Goal: Information Seeking & Learning: Learn about a topic

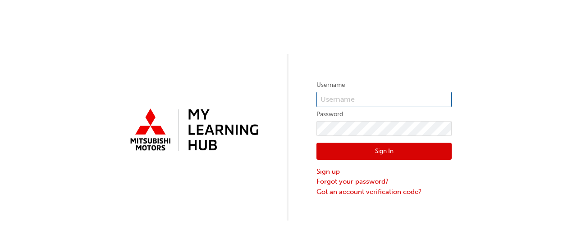
click at [331, 100] on input "text" at bounding box center [384, 99] width 135 height 15
type input "005299885"
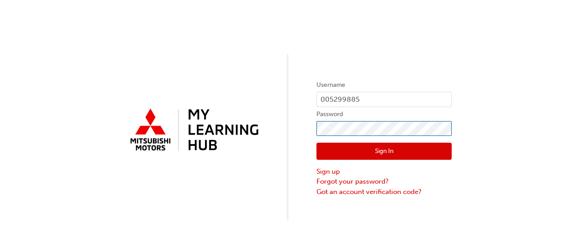
click button "Sign In" at bounding box center [384, 151] width 135 height 17
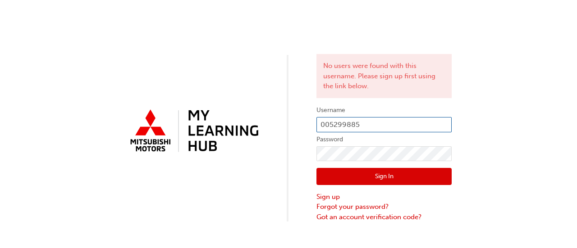
click at [327, 123] on input "005299885" at bounding box center [384, 124] width 135 height 15
type input "0005299885"
click button "Sign In" at bounding box center [384, 176] width 135 height 17
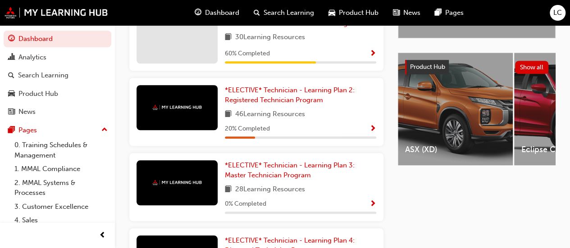
scroll to position [324, 0]
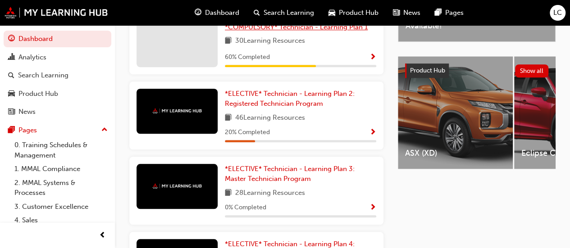
click at [318, 31] on span "*COMPULSORY* Technician - Learning Plan 1" at bounding box center [296, 27] width 143 height 8
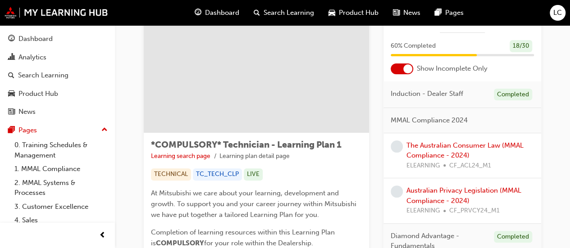
scroll to position [53, 0]
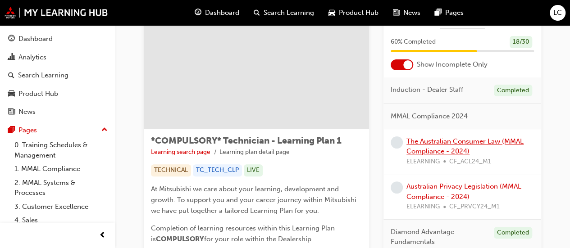
click at [420, 139] on link "The Australian Consumer Law (MMAL Compliance - 2024)" at bounding box center [465, 147] width 117 height 18
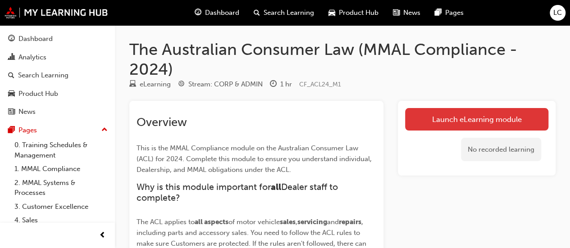
click at [435, 126] on link "Launch eLearning module" at bounding box center [476, 119] width 143 height 23
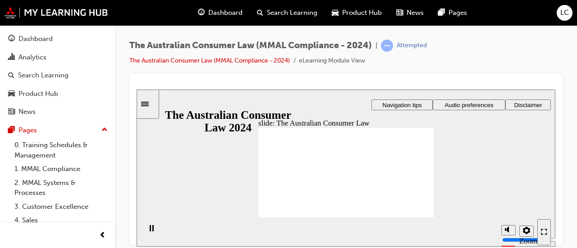
click at [543, 235] on icon "Enter full-screen (Ctrl+Alt+F)" at bounding box center [542, 233] width 2 height 2
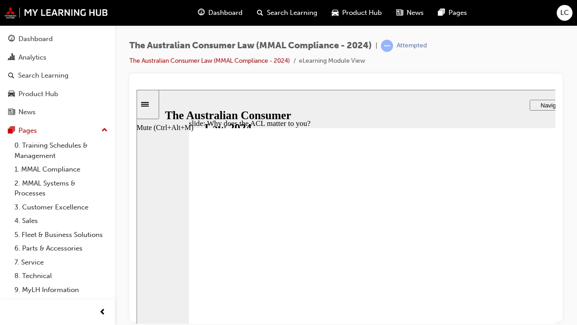
drag, startPoint x: 666, startPoint y: 361, endPoint x: 667, endPoint y: 338, distance: 23.0
type input "10"
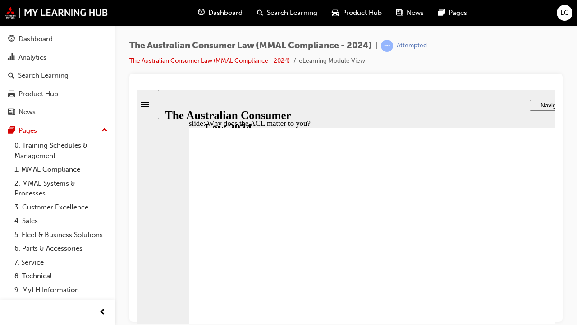
radio input "true"
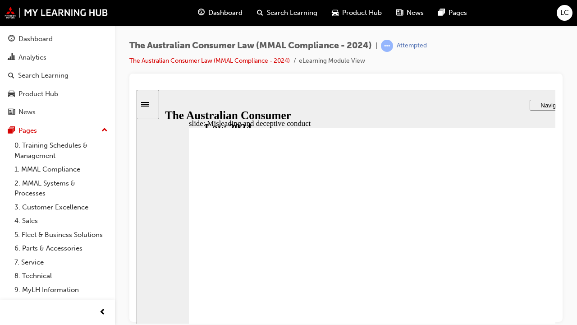
drag, startPoint x: 455, startPoint y: 225, endPoint x: 353, endPoint y: 305, distance: 129.1
drag, startPoint x: 396, startPoint y: 228, endPoint x: 475, endPoint y: 332, distance: 130.6
drag, startPoint x: 452, startPoint y: 214, endPoint x: 528, endPoint y: 308, distance: 120.6
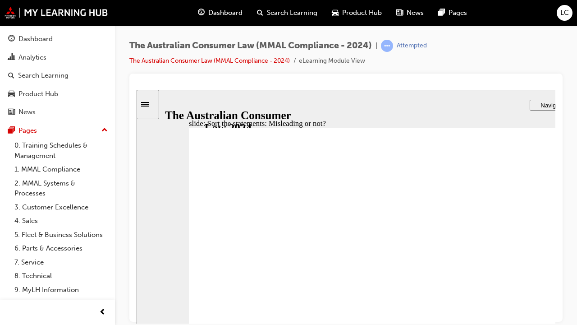
drag, startPoint x: 528, startPoint y: 308, endPoint x: 342, endPoint y: 310, distance: 186.3
drag, startPoint x: 458, startPoint y: 226, endPoint x: 345, endPoint y: 301, distance: 135.5
drag, startPoint x: 346, startPoint y: 291, endPoint x: 520, endPoint y: 282, distance: 173.9
drag, startPoint x: 473, startPoint y: 228, endPoint x: 542, endPoint y: 316, distance: 111.5
drag, startPoint x: 540, startPoint y: 311, endPoint x: 358, endPoint y: 308, distance: 181.8
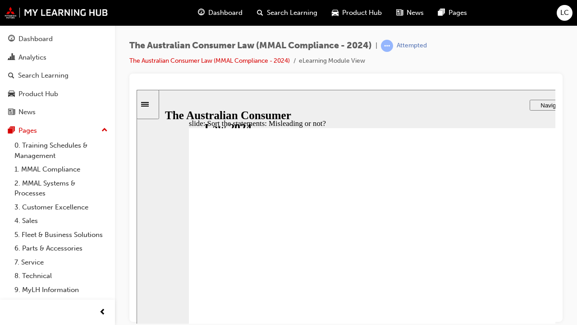
drag, startPoint x: 432, startPoint y: 228, endPoint x: 492, endPoint y: 314, distance: 104.6
drag, startPoint x: 492, startPoint y: 314, endPoint x: 310, endPoint y: 313, distance: 181.7
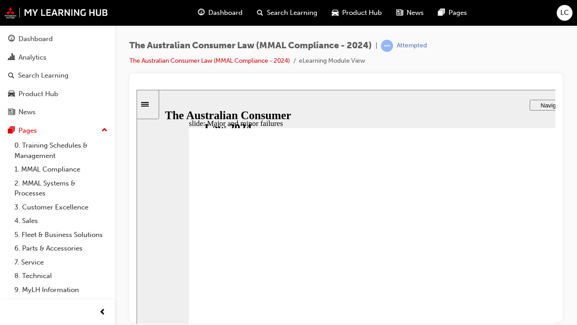
drag, startPoint x: 535, startPoint y: 216, endPoint x: 532, endPoint y: 244, distance: 28.6
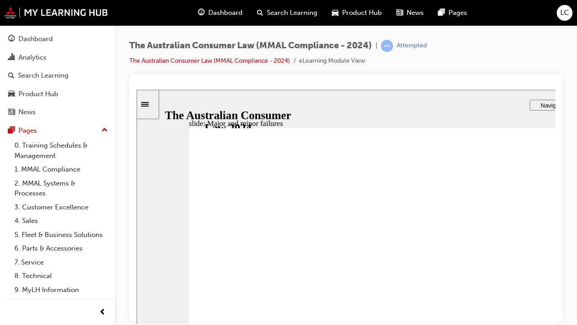
drag, startPoint x: 454, startPoint y: 217, endPoint x: 589, endPoint y: 327, distance: 173.7
drag, startPoint x: 449, startPoint y: 205, endPoint x: 287, endPoint y: 286, distance: 181.3
drag, startPoint x: 427, startPoint y: 211, endPoint x: 543, endPoint y: 289, distance: 139.5
drag, startPoint x: 462, startPoint y: 216, endPoint x: 325, endPoint y: 288, distance: 154.9
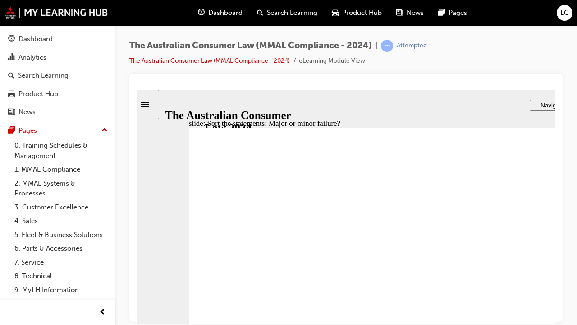
drag, startPoint x: 437, startPoint y: 223, endPoint x: 320, endPoint y: 302, distance: 140.8
drag, startPoint x: 448, startPoint y: 224, endPoint x: 320, endPoint y: 311, distance: 155.2
drag, startPoint x: 443, startPoint y: 217, endPoint x: 304, endPoint y: 313, distance: 168.7
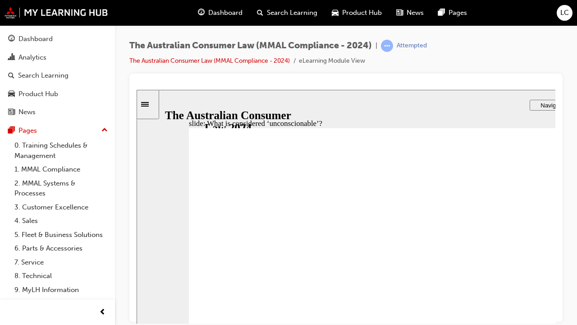
drag, startPoint x: 436, startPoint y: 209, endPoint x: 276, endPoint y: 283, distance: 176.8
drag, startPoint x: 435, startPoint y: 223, endPoint x: 316, endPoint y: 281, distance: 132.3
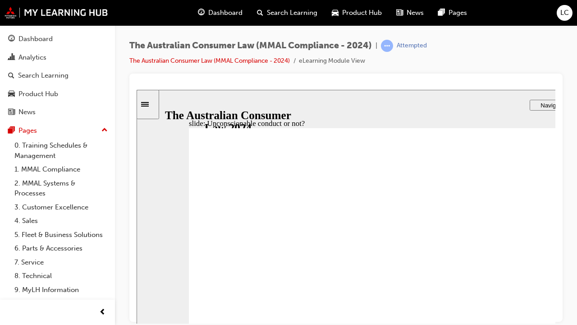
drag, startPoint x: 437, startPoint y: 214, endPoint x: 287, endPoint y: 295, distance: 170.1
drag, startPoint x: 308, startPoint y: 289, endPoint x: 534, endPoint y: 293, distance: 226.4
drag, startPoint x: 442, startPoint y: 227, endPoint x: 311, endPoint y: 291, distance: 146.0
drag, startPoint x: 441, startPoint y: 226, endPoint x: 322, endPoint y: 296, distance: 137.3
drag, startPoint x: 449, startPoint y: 211, endPoint x: 543, endPoint y: 272, distance: 112.5
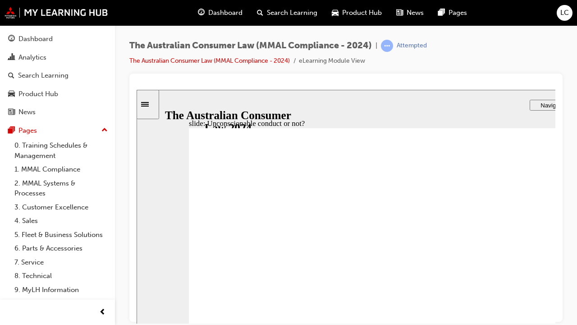
drag, startPoint x: 543, startPoint y: 272, endPoint x: 313, endPoint y: 271, distance: 230.5
drag, startPoint x: 436, startPoint y: 216, endPoint x: 527, endPoint y: 281, distance: 111.9
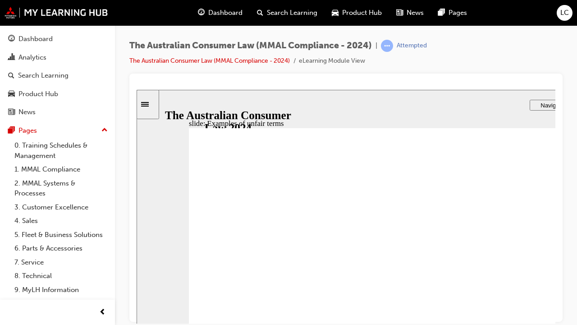
drag, startPoint x: 412, startPoint y: 231, endPoint x: 553, endPoint y: 309, distance: 161.5
drag, startPoint x: 442, startPoint y: 227, endPoint x: 280, endPoint y: 307, distance: 180.3
drag, startPoint x: 396, startPoint y: 211, endPoint x: 540, endPoint y: 293, distance: 165.2
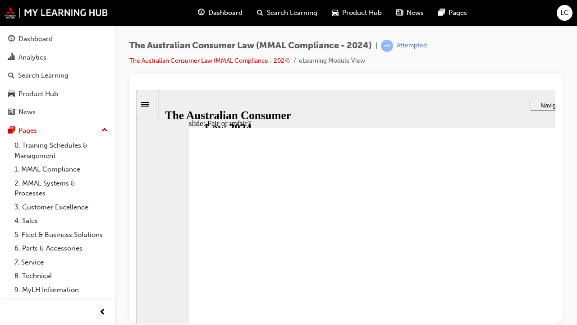
drag, startPoint x: 455, startPoint y: 213, endPoint x: 602, endPoint y: 290, distance: 165.6
drag, startPoint x: 459, startPoint y: 215, endPoint x: 610, endPoint y: 285, distance: 166.3
drag, startPoint x: 468, startPoint y: 193, endPoint x: 318, endPoint y: 293, distance: 180.2
drag, startPoint x: 460, startPoint y: 202, endPoint x: 331, endPoint y: 273, distance: 147.1
drag, startPoint x: 331, startPoint y: 273, endPoint x: 617, endPoint y: 269, distance: 285.5
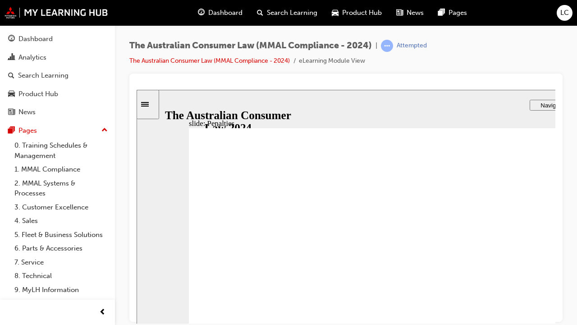
drag, startPoint x: 367, startPoint y: 298, endPoint x: 392, endPoint y: 293, distance: 25.4
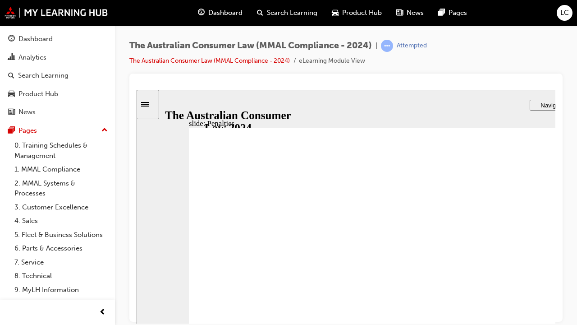
click at [577, 248] on div "Rectangle 1 Rectangle 3 Topic summary Unfair terms apply to standard form consu…" at bounding box center [425, 261] width 473 height 266
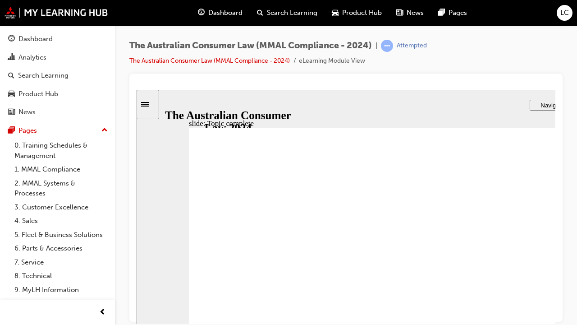
radio input "true"
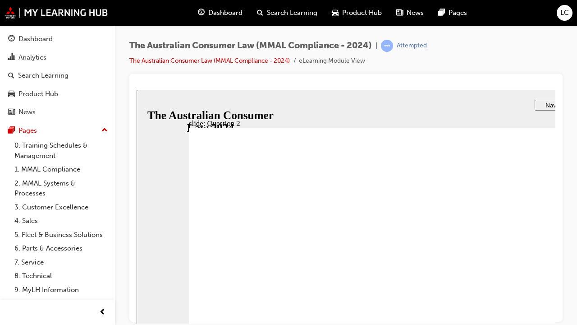
radio input "true"
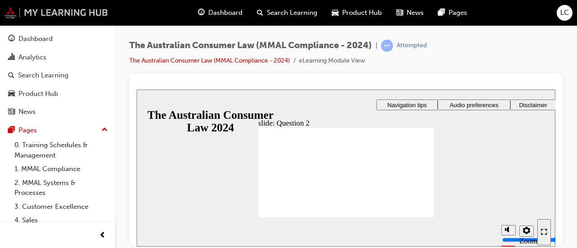
click at [53, 17] on img at bounding box center [57, 13] width 104 height 12
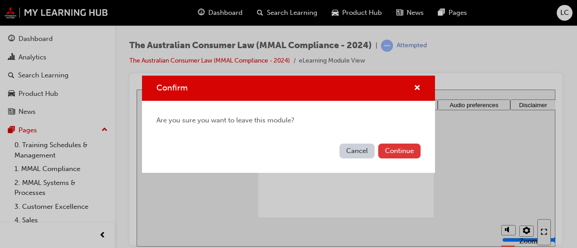
click at [404, 150] on button "Continue" at bounding box center [399, 151] width 42 height 15
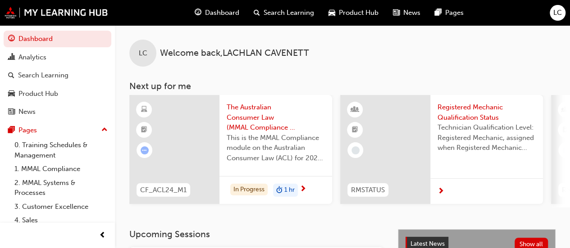
click at [560, 21] on div "Dashboard Search Learning Product Hub News Pages LC" at bounding box center [285, 13] width 570 height 26
click at [559, 13] on span "LC" at bounding box center [558, 13] width 9 height 10
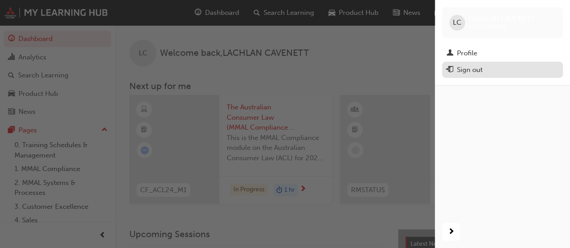
click at [480, 73] on div "Sign out" at bounding box center [470, 70] width 26 height 10
